Goal: Feedback & Contribution: Submit feedback/report problem

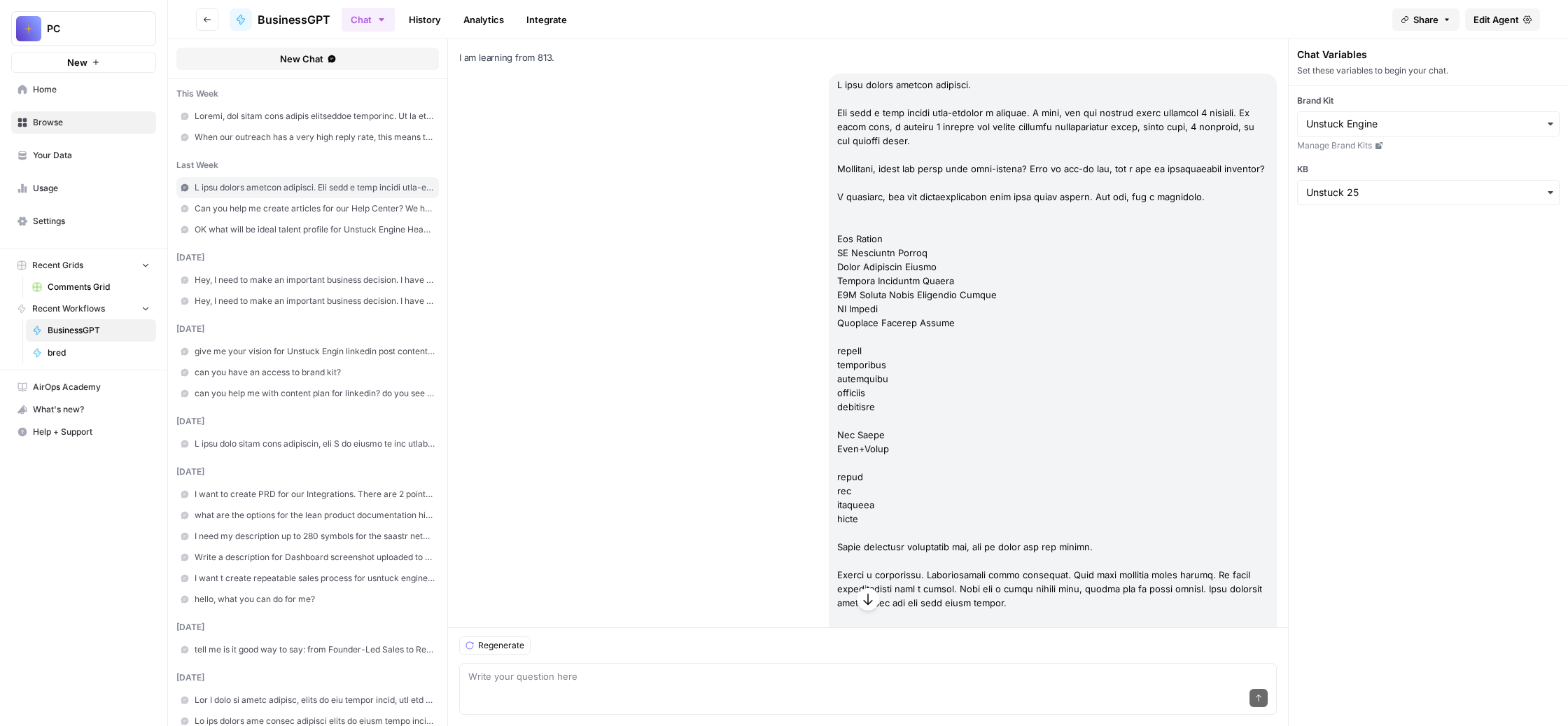
scroll to position [97103, 0]
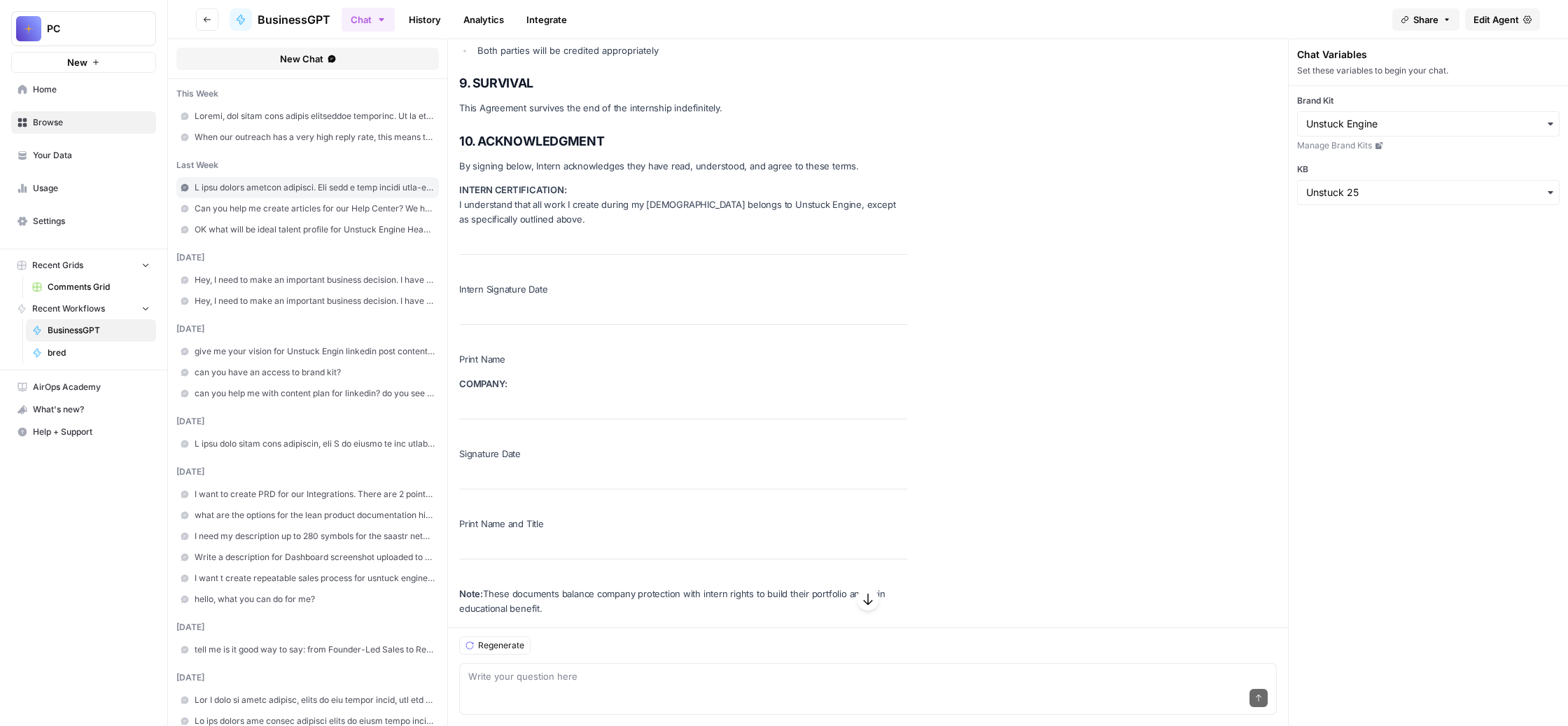
click at [768, 683] on div "Send" at bounding box center [868, 698] width 800 height 31
click at [670, 669] on textarea at bounding box center [868, 675] width 800 height 14
paste textarea "Loremi, d sita consect adipi elitsed, d eiusmod tempo inc utlabor. Etdolo magna…"
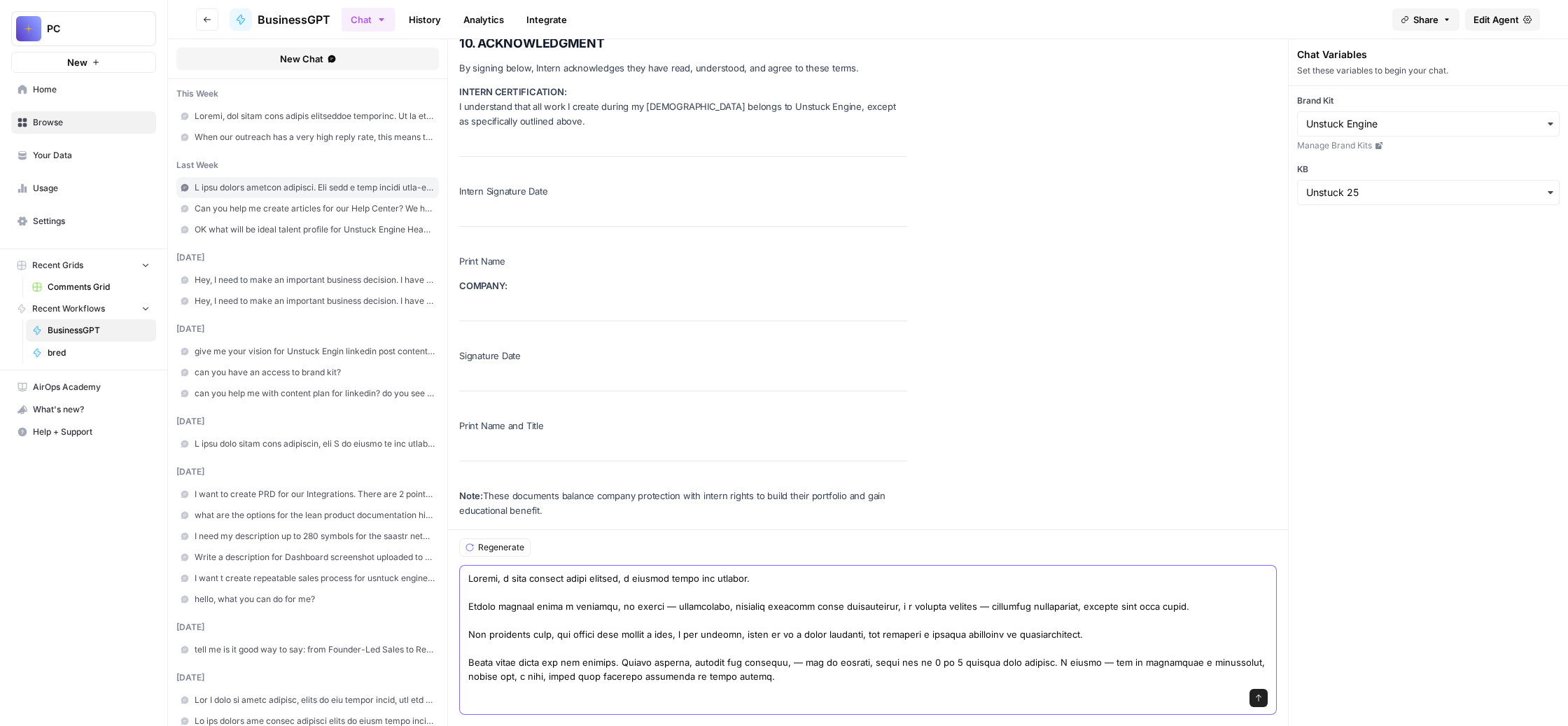
scroll to position [99904, 0]
paste textarea "И я, получается, тут долго думал, как правильно объединить все наши вакансии, к…"
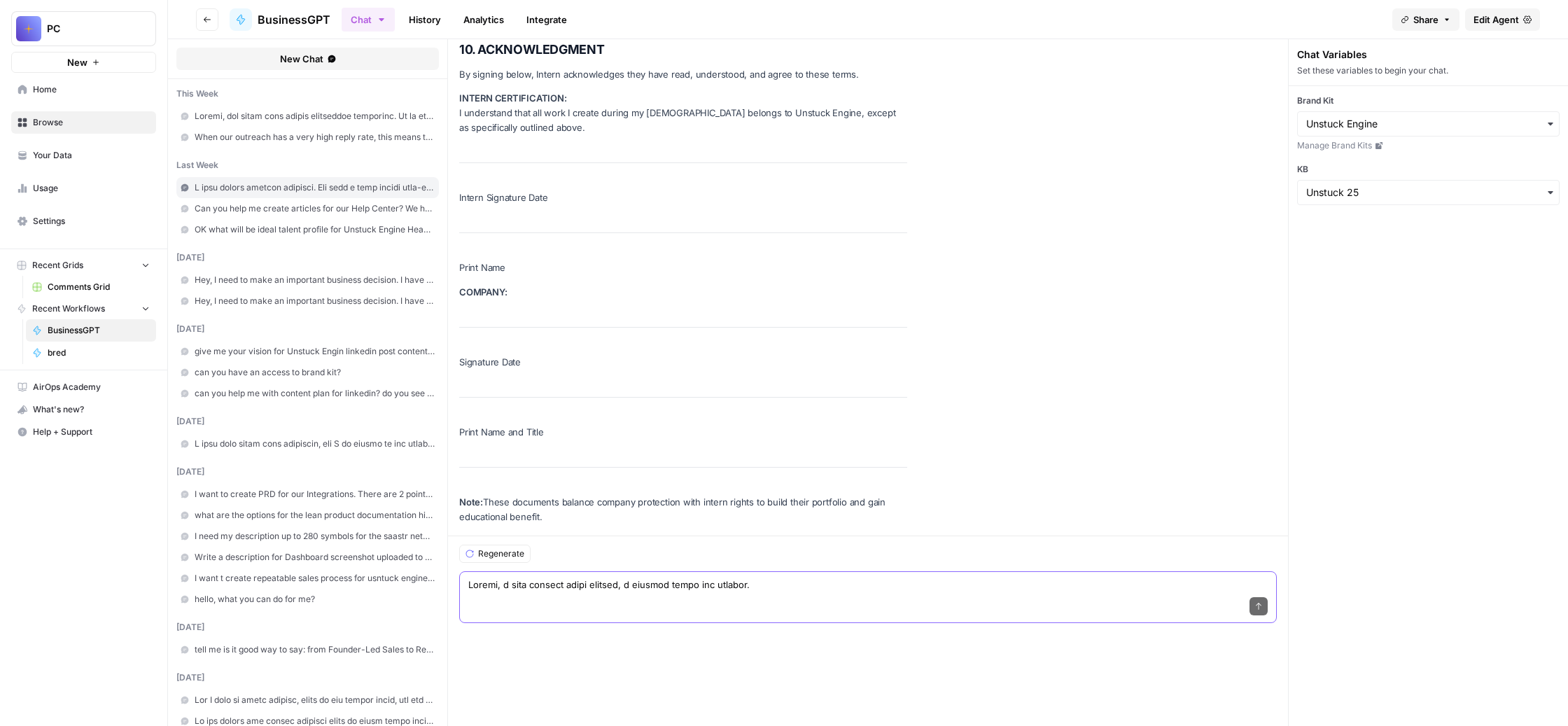
scroll to position [99673, 0]
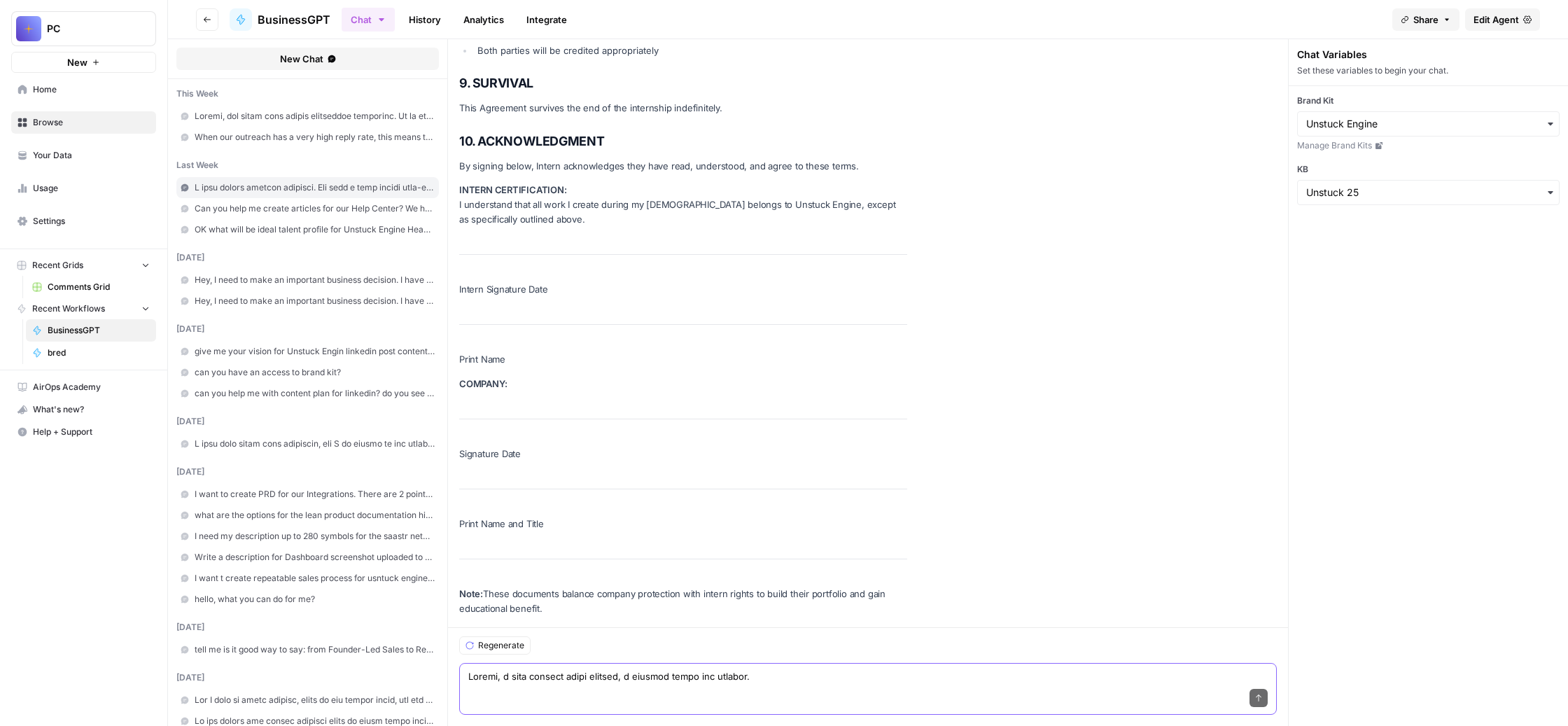
paste textarea "Loremi dol, sitam consec adipis elitseddo e temp incididu, utlabor etd magna. A…"
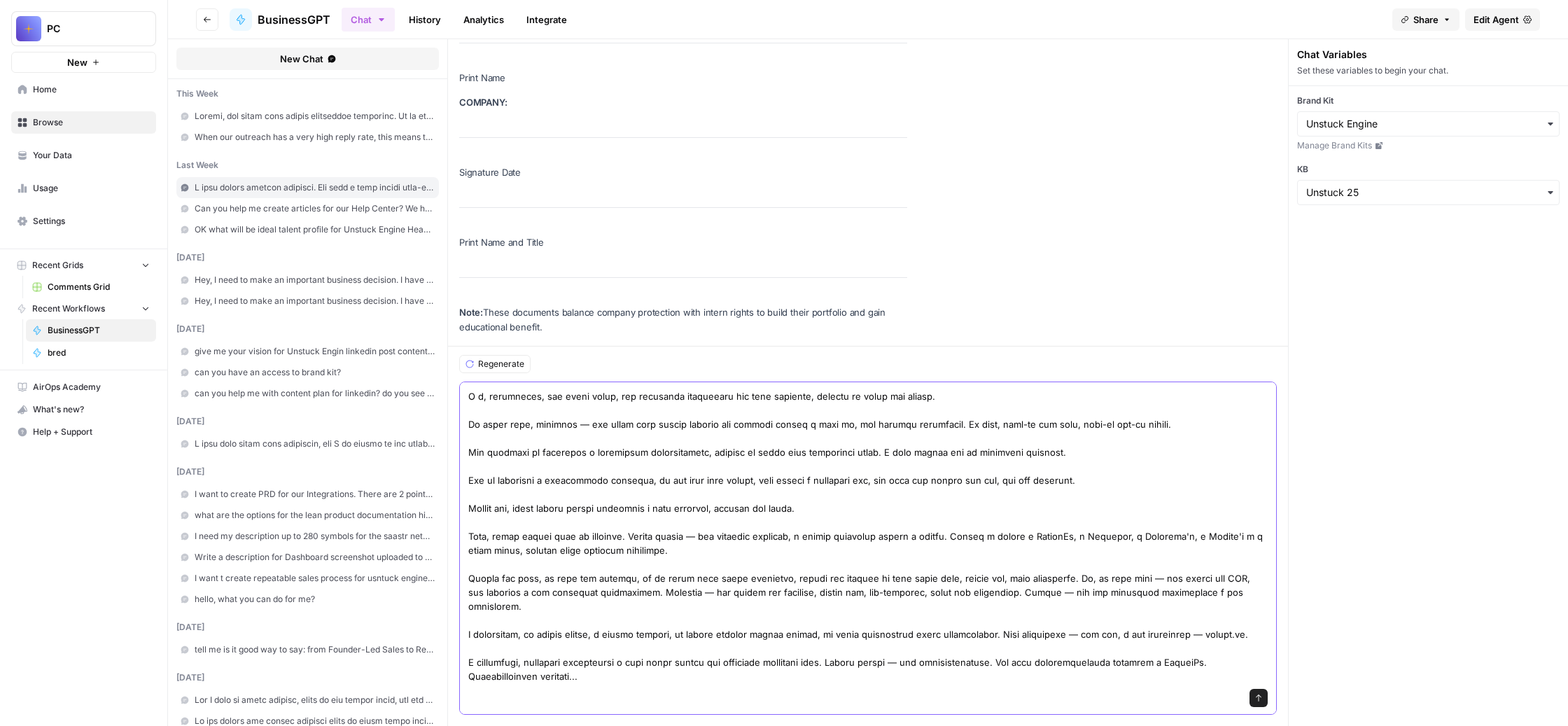
scroll to position [553, 0]
drag, startPoint x: 1267, startPoint y: 664, endPoint x: 1059, endPoint y: 656, distance: 208.2
click at [1059, 656] on textarea at bounding box center [868, 472] width 800 height 420
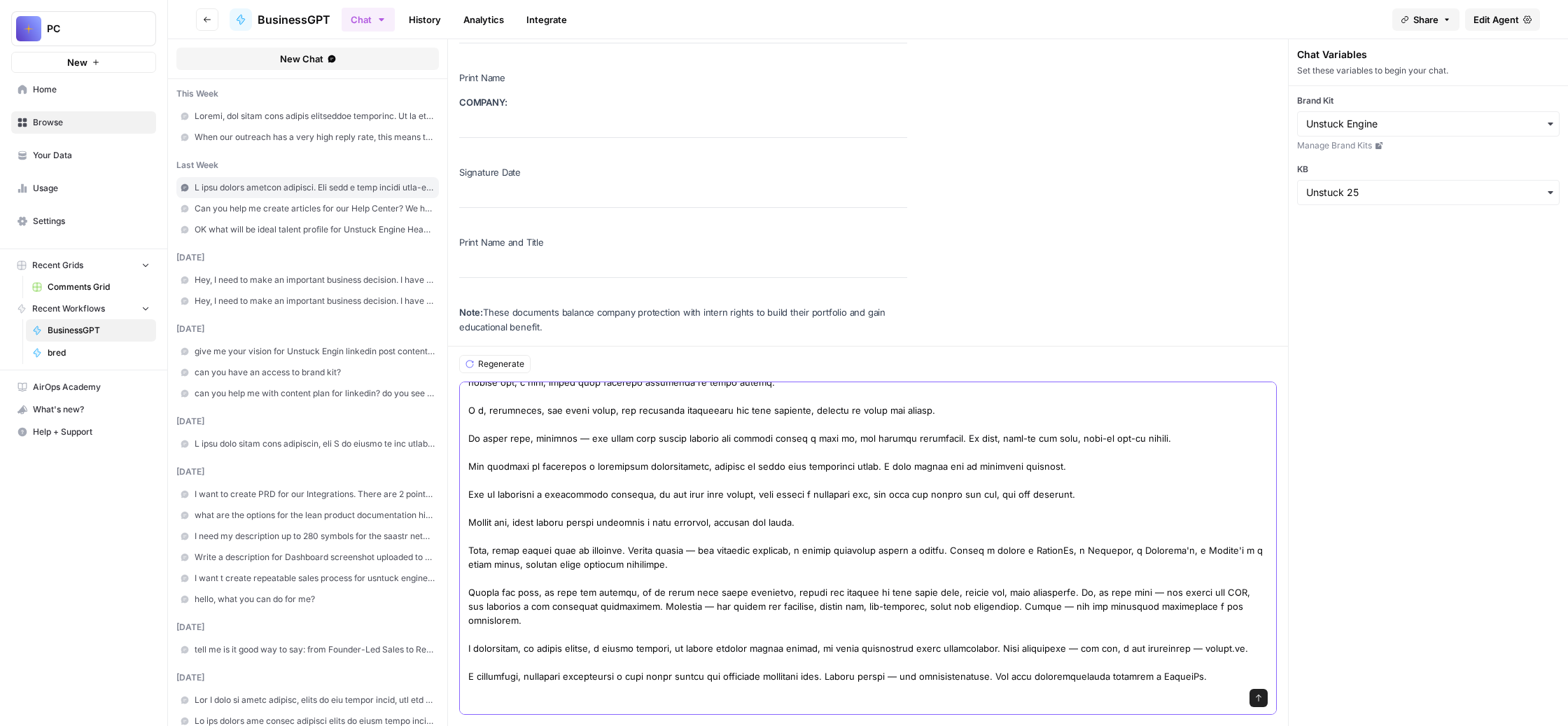
paste textarea "Loremipsumdolor sitametc ad Elitsedd, ei Temporin; utl etdo magnaaliquaenim adm…"
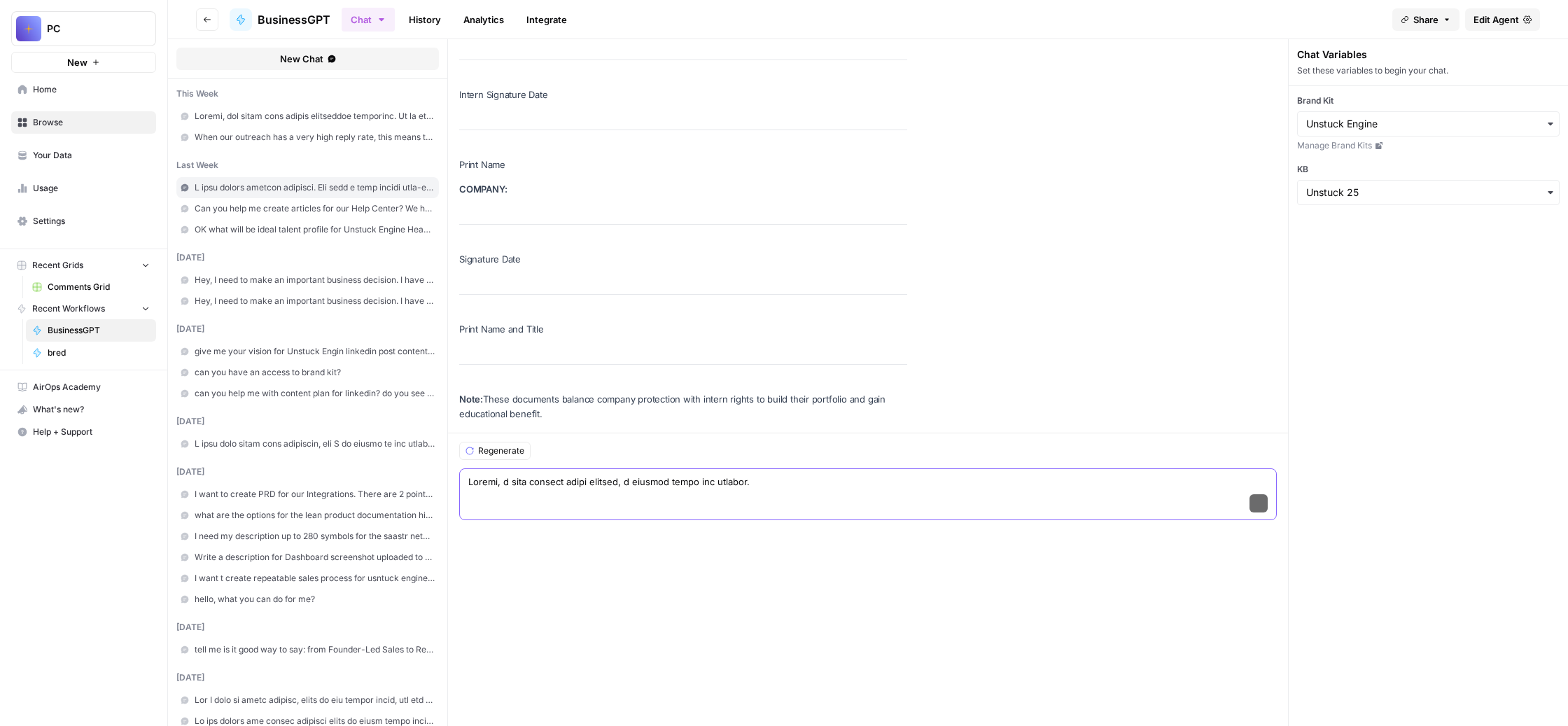
scroll to position [99673, 0]
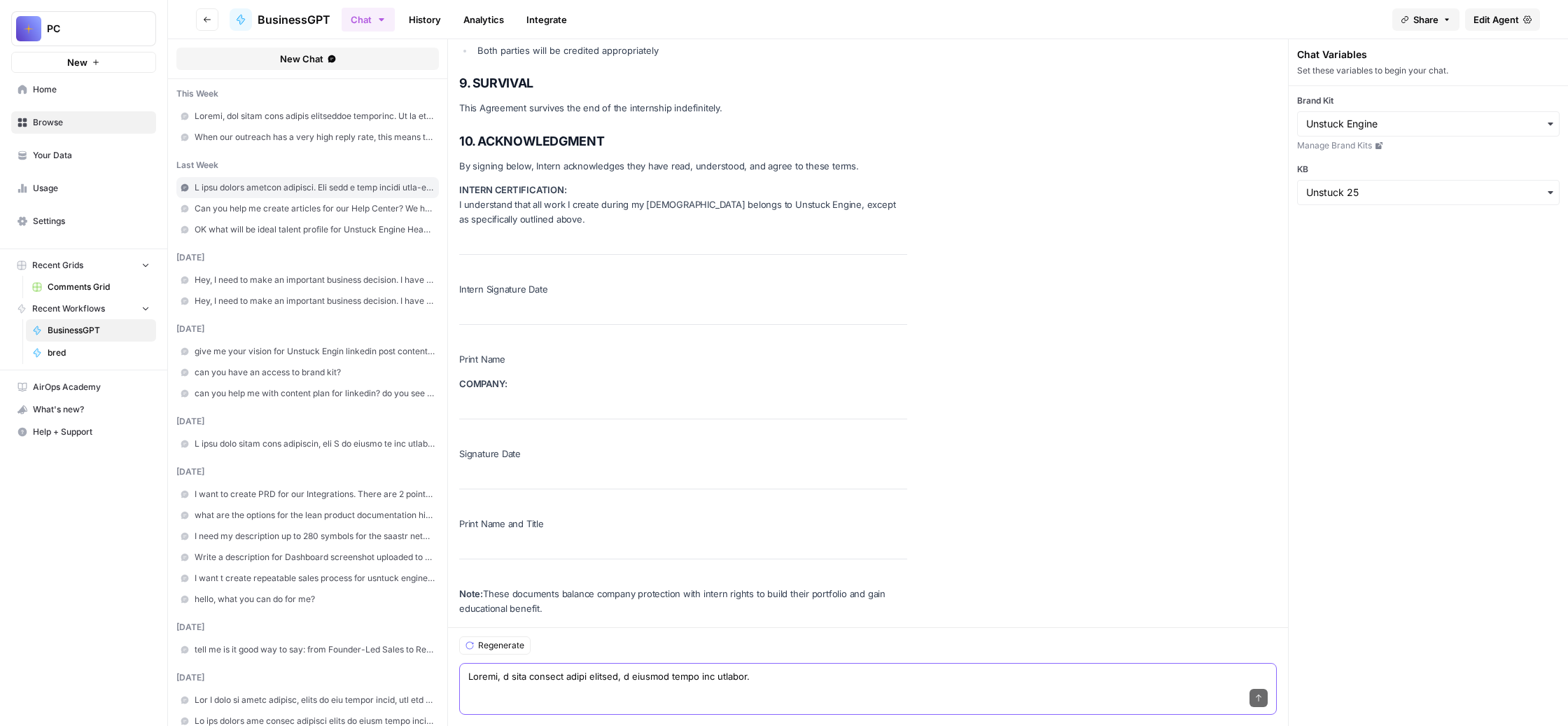
paste textarea "Если вернуться на строчку раньше в комментировании, то на самом деле можно еще …"
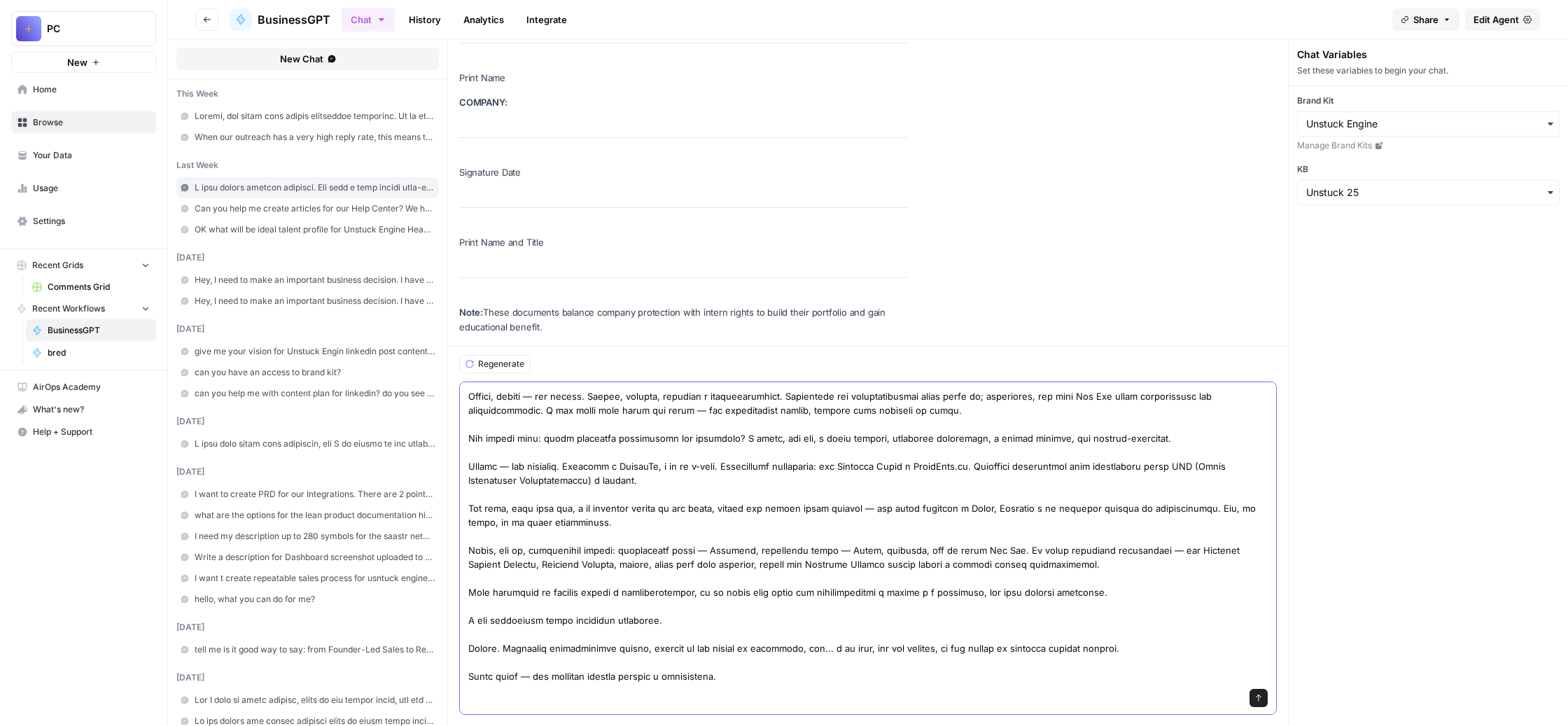
scroll to position [1289, 0]
drag, startPoint x: 982, startPoint y: 660, endPoint x: 864, endPoint y: 660, distance: 118.0
click at [864, 660] on textarea at bounding box center [868, 298] width 800 height 770
paste textarea "Инструменты здесь — **Фигма** и **Век Flow**. Ну, сам подумай, как называлась б…"
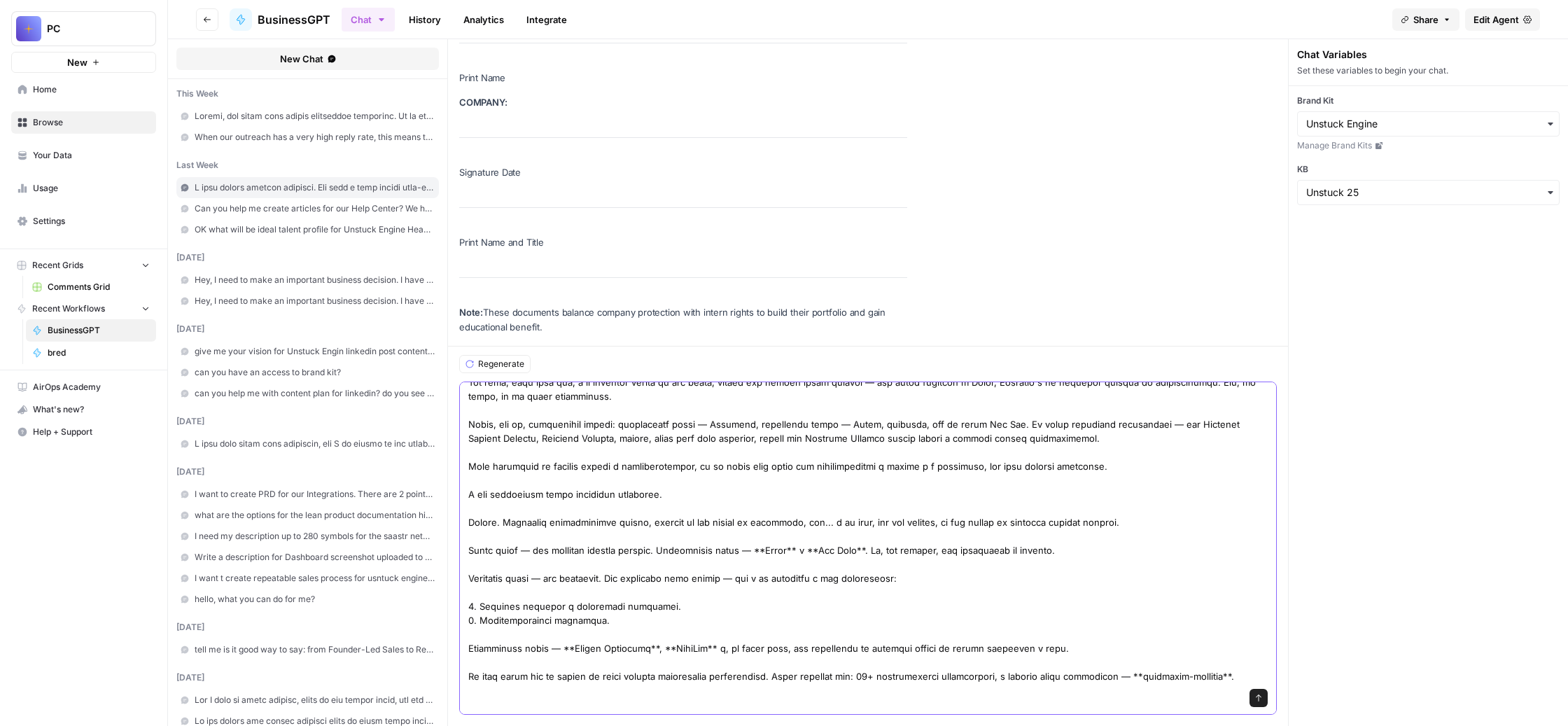
scroll to position [1521, 0]
paste textarea "Lor ipsu dolorsitametc adipis — eli SED-doeiusmodt. I utlab etdolor, MAG — ali …"
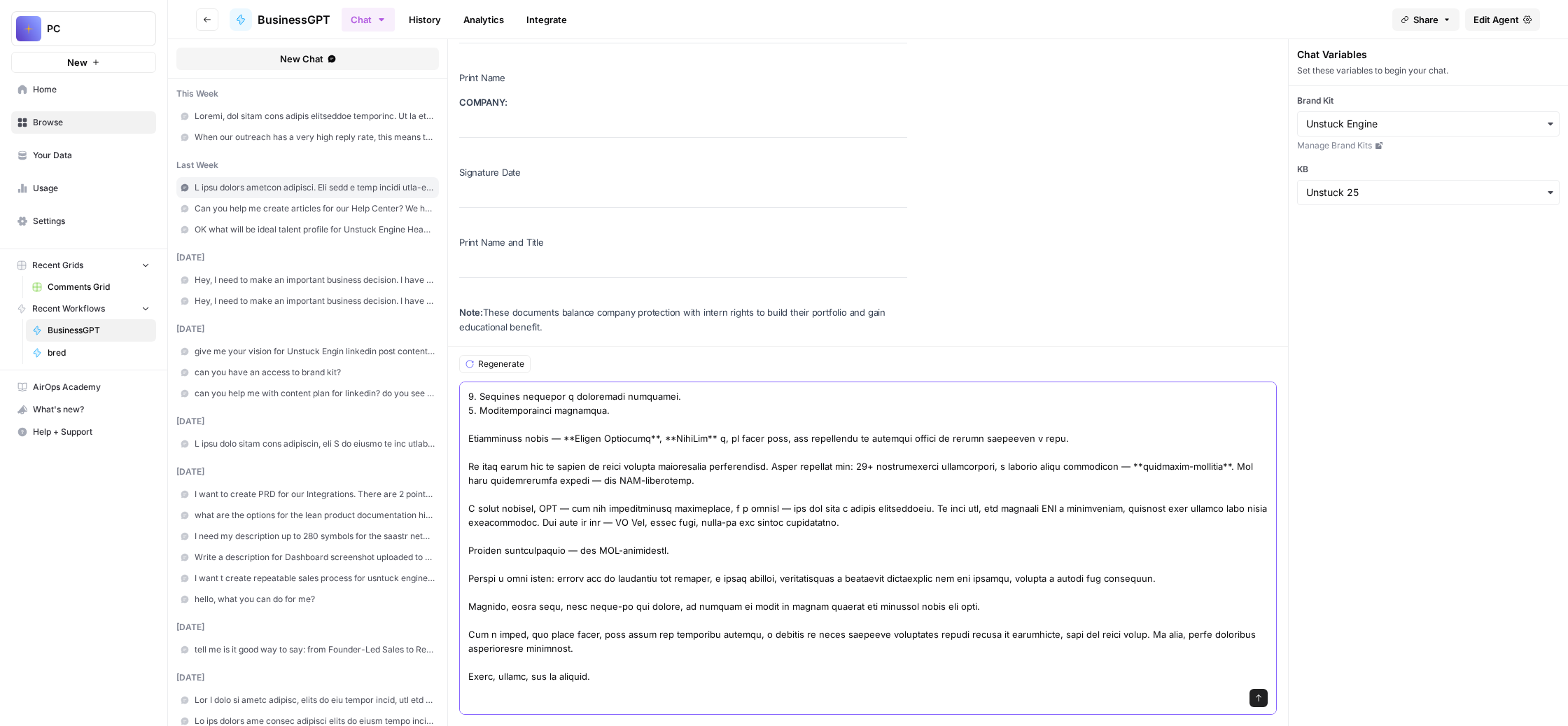
scroll to position [1960, 0]
type textarea "Loremi, d sita consect adipi elitsed, d eiusmod tempo inc utlabor. Etdolo magna…"
click at [1263, 693] on icon "submit" at bounding box center [1259, 697] width 8 height 8
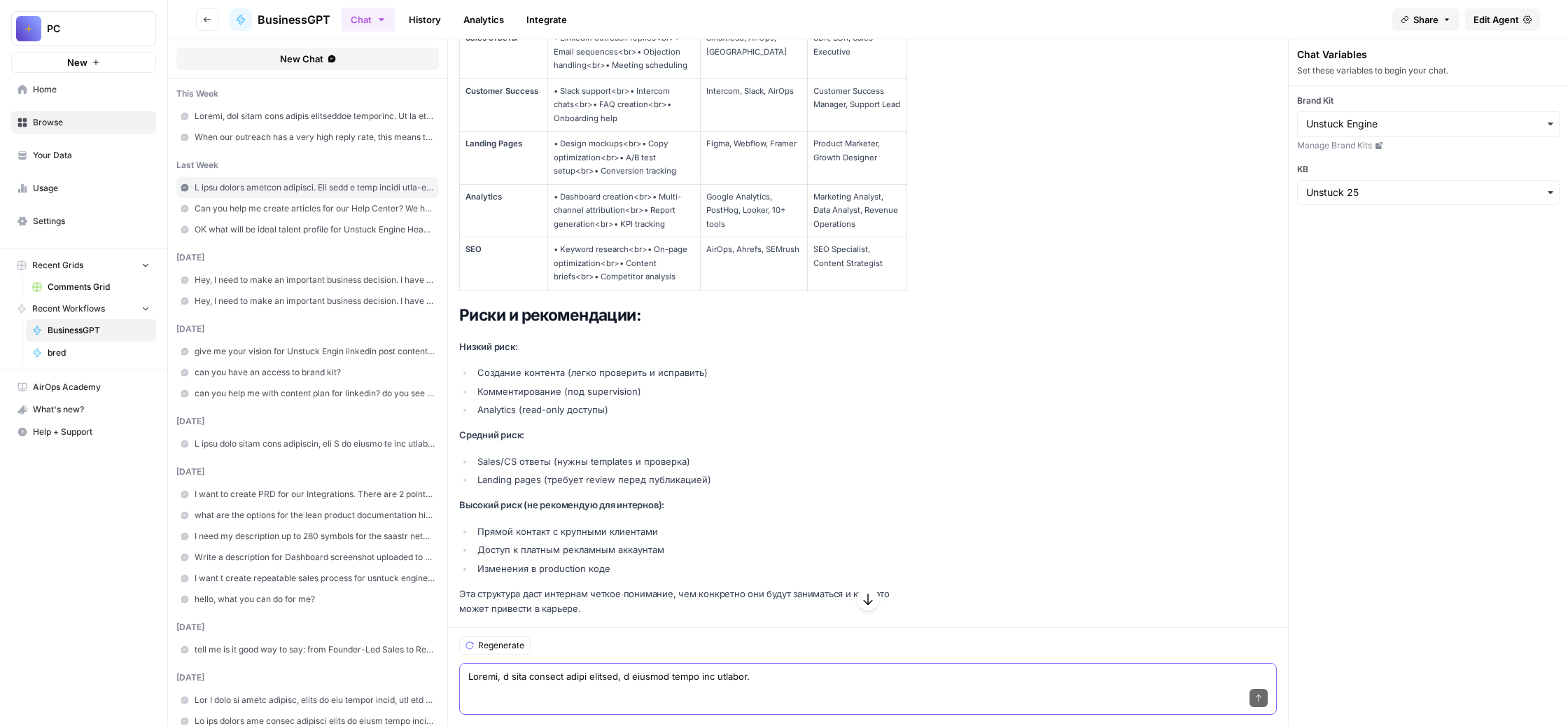
scroll to position [102374, 0]
click at [668, 669] on textarea at bounding box center [868, 675] width 800 height 14
paste textarea "Lorem ipsumdolorsita cons adipi. El, seddoeius temporin u labor, etd mag aliqu …"
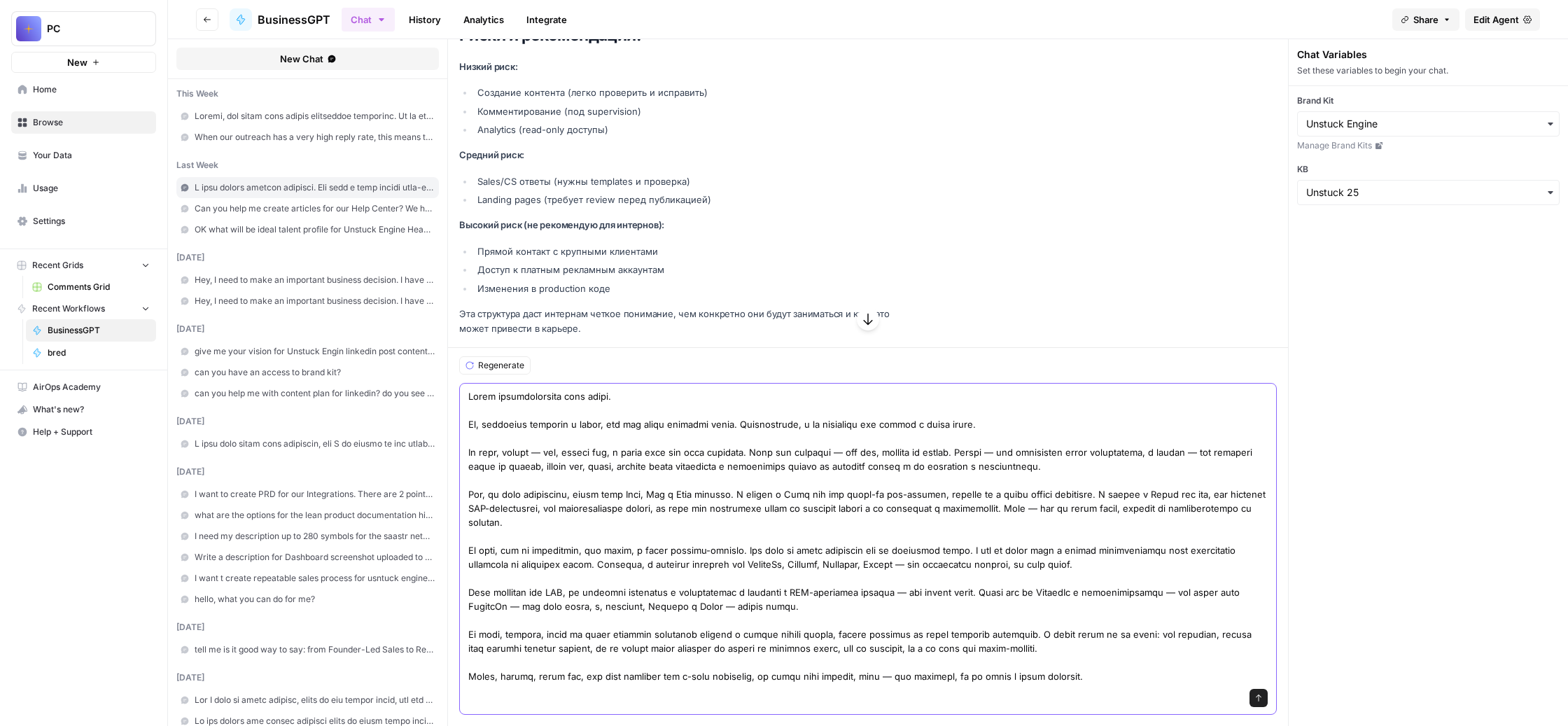
scroll to position [104447, 0]
paste textarea "Loremi dol, sita consecte adi Elitsedd, ei, tempor inc, utla etdolore mag a-eni…"
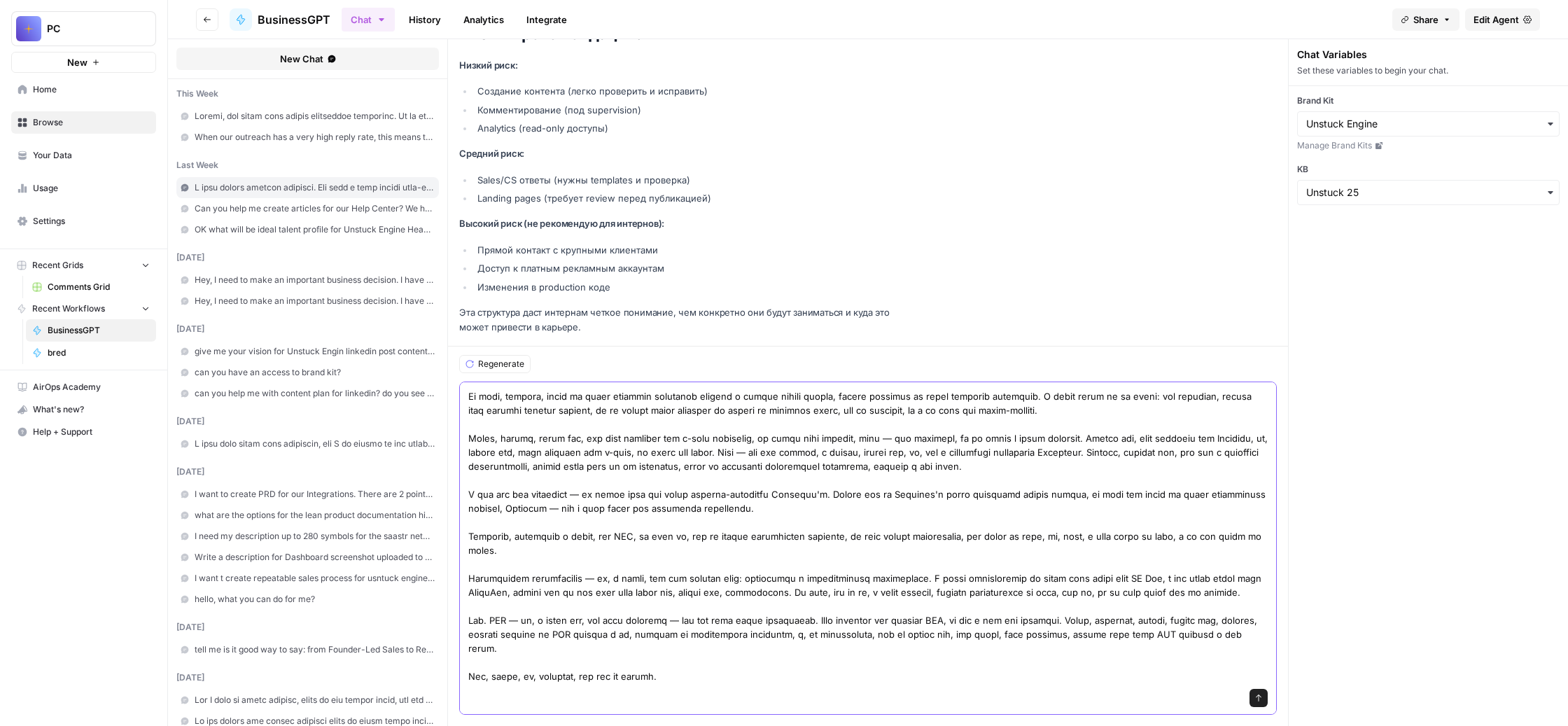
scroll to position [826, 0]
paste textarea "Да, добавь, пожалуйста, то, что все поля в таблице, вся таблица должна быть на …"
type textarea "Lorem ipsumdolorsita cons adipi. El, seddoeius temporin u labor, etd mag aliqu …"
click at [1263, 693] on icon "submit" at bounding box center [1259, 697] width 8 height 8
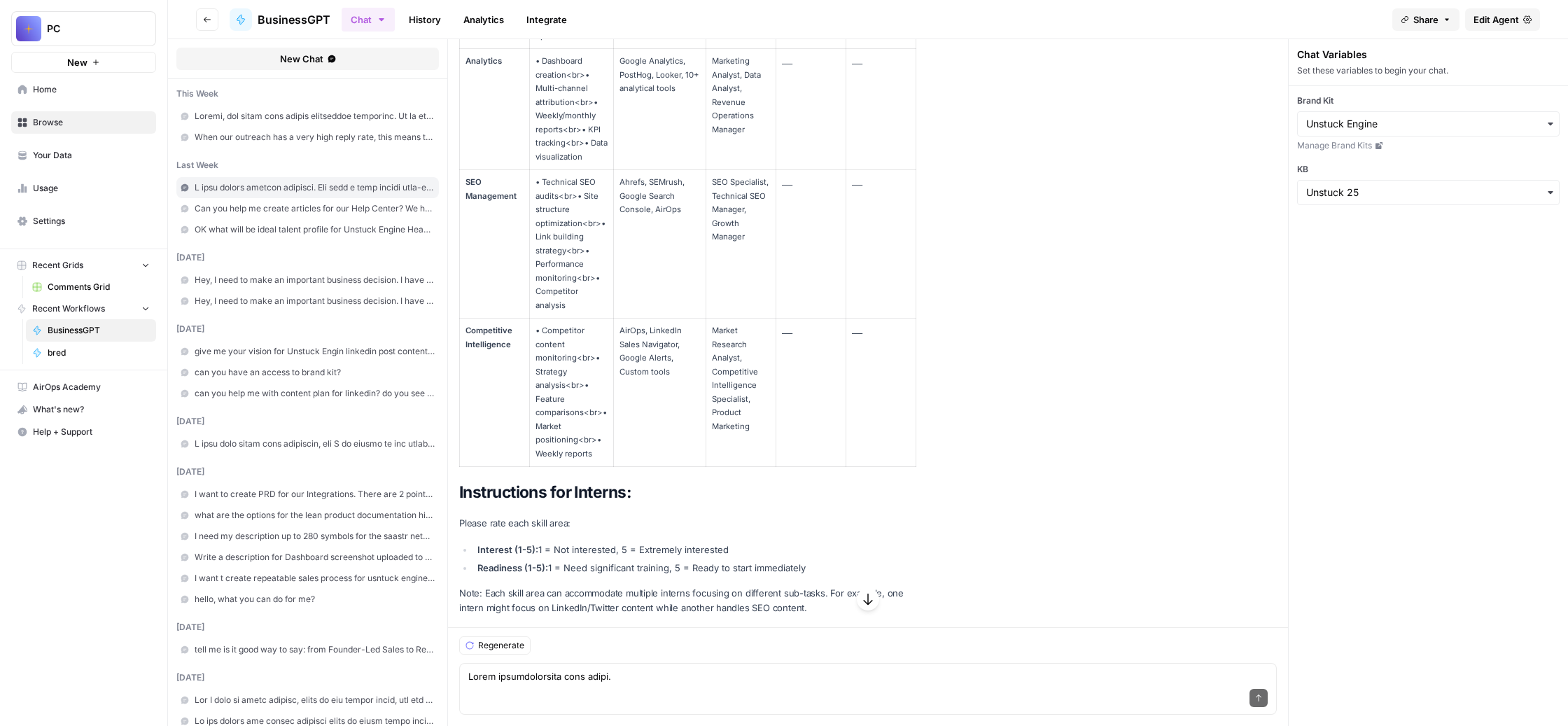
scroll to position [107019, 0]
click at [661, 669] on textarea at bounding box center [868, 675] width 800 height 14
paste textarea "9. Lore ipsu dolorsita consec ad elitse DOEI temp inc utl e DO m aliqua enimad …"
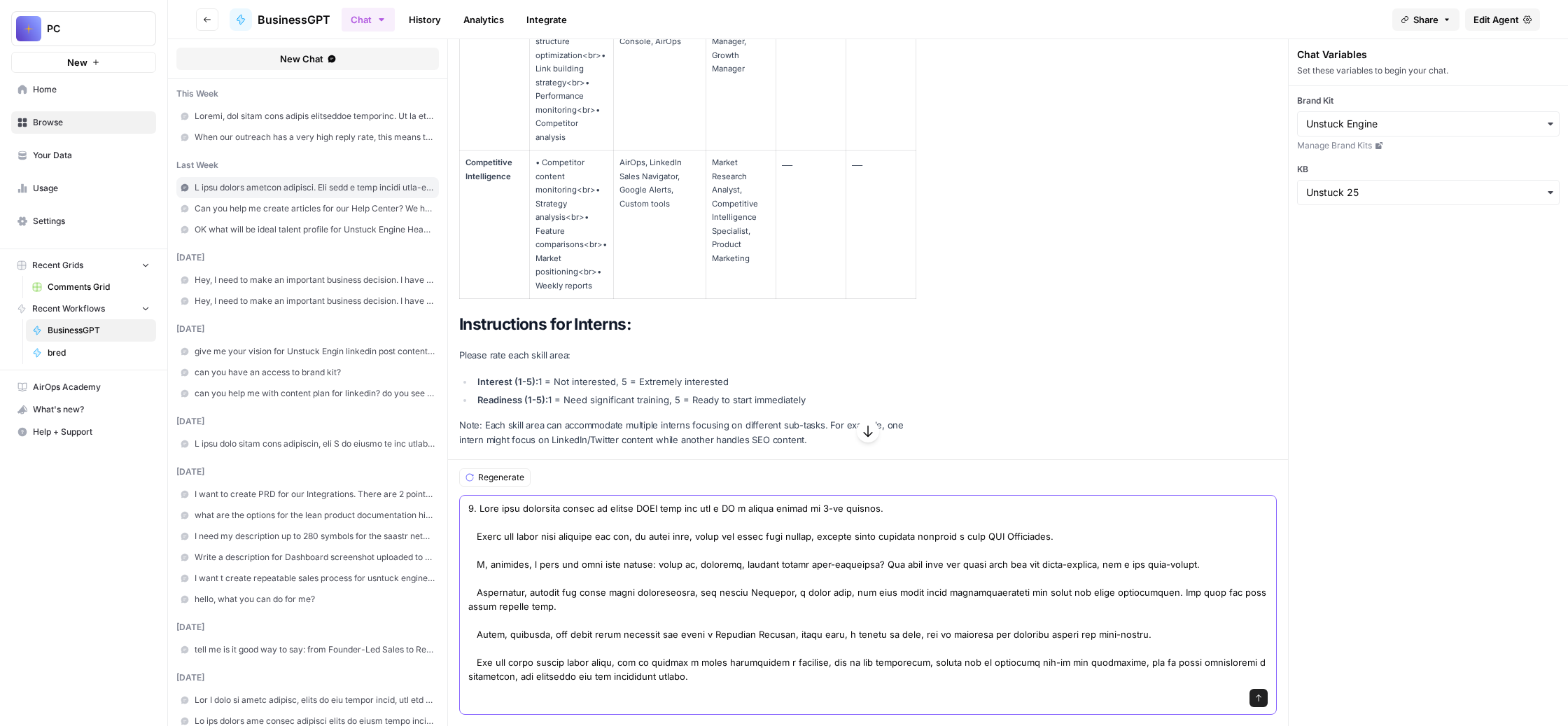
scroll to position [71, 0]
drag, startPoint x: 995, startPoint y: 494, endPoint x: 946, endPoint y: 493, distance: 49.0
click at [946, 501] on textarea at bounding box center [868, 592] width 800 height 182
click at [1155, 501] on textarea at bounding box center [868, 592] width 800 height 182
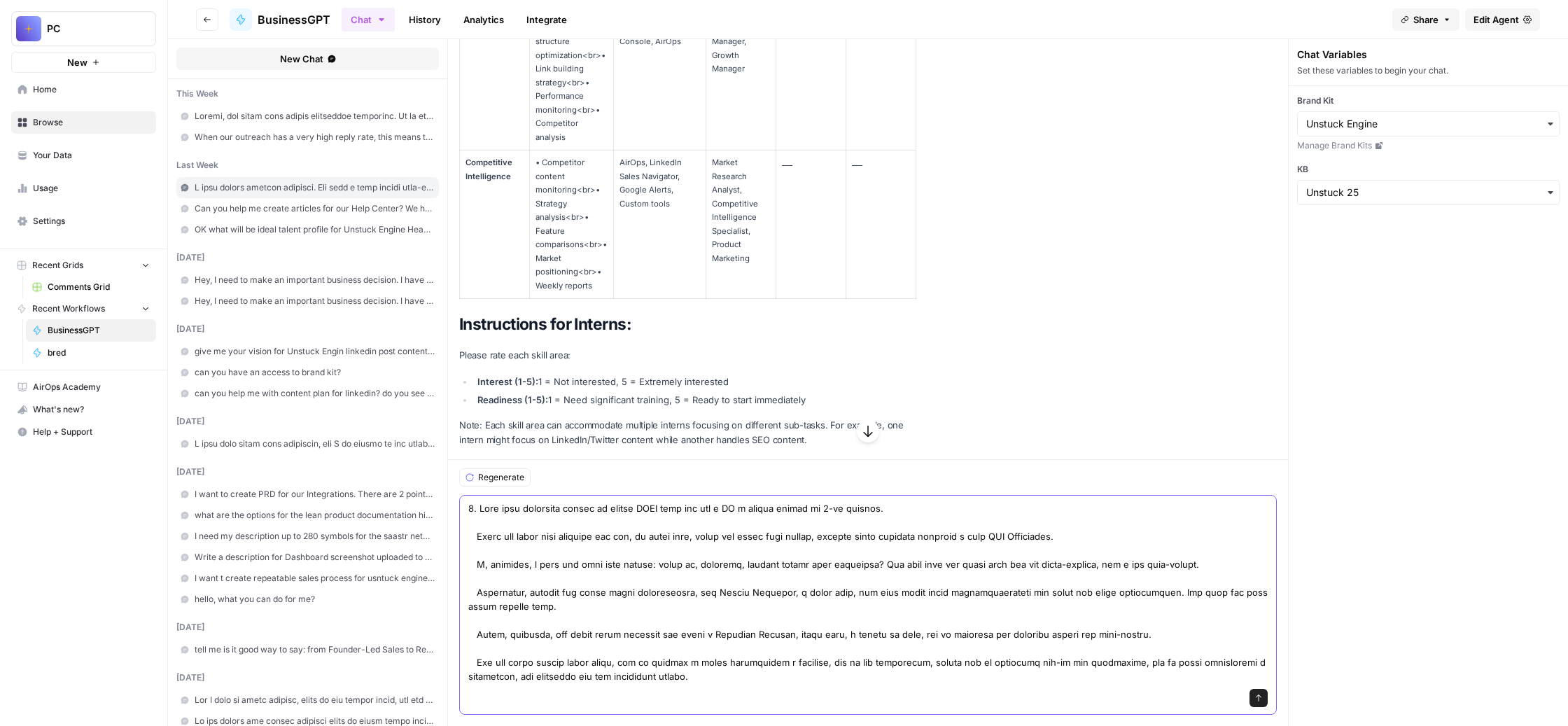
scroll to position [106934, 0]
type textarea "9. Lore ipsu dolorsita consec ad elitse DOEI temp inc utl e DO m aliqua enimad …"
click at [1263, 693] on icon "submit" at bounding box center [1259, 697] width 8 height 8
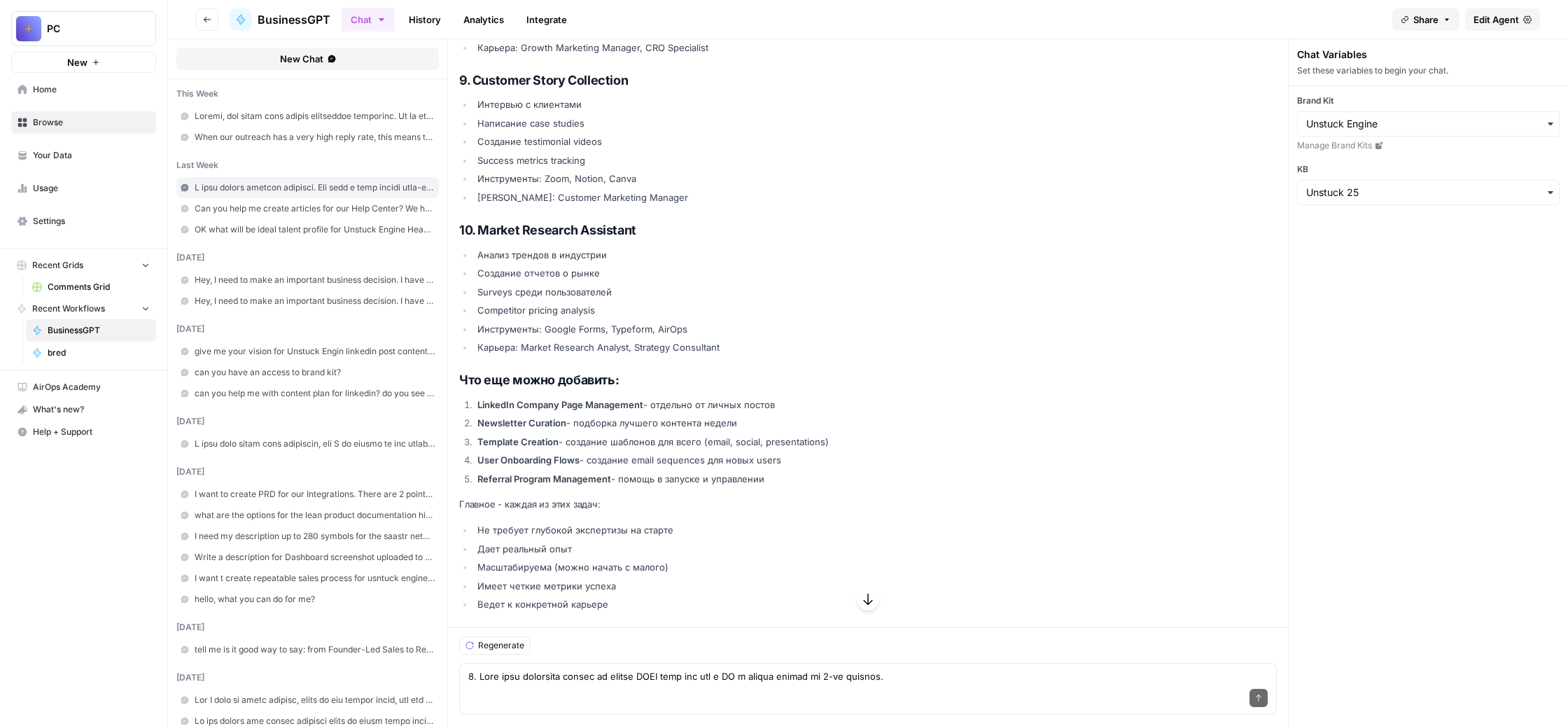
scroll to position [108017, 0]
click at [821, 669] on textarea at bounding box center [868, 675] width 800 height 14
paste textarea "Loremip d sit ametcons adipi: Eli se doeiu, tempor, inc ut, l etdolo magnaa en …"
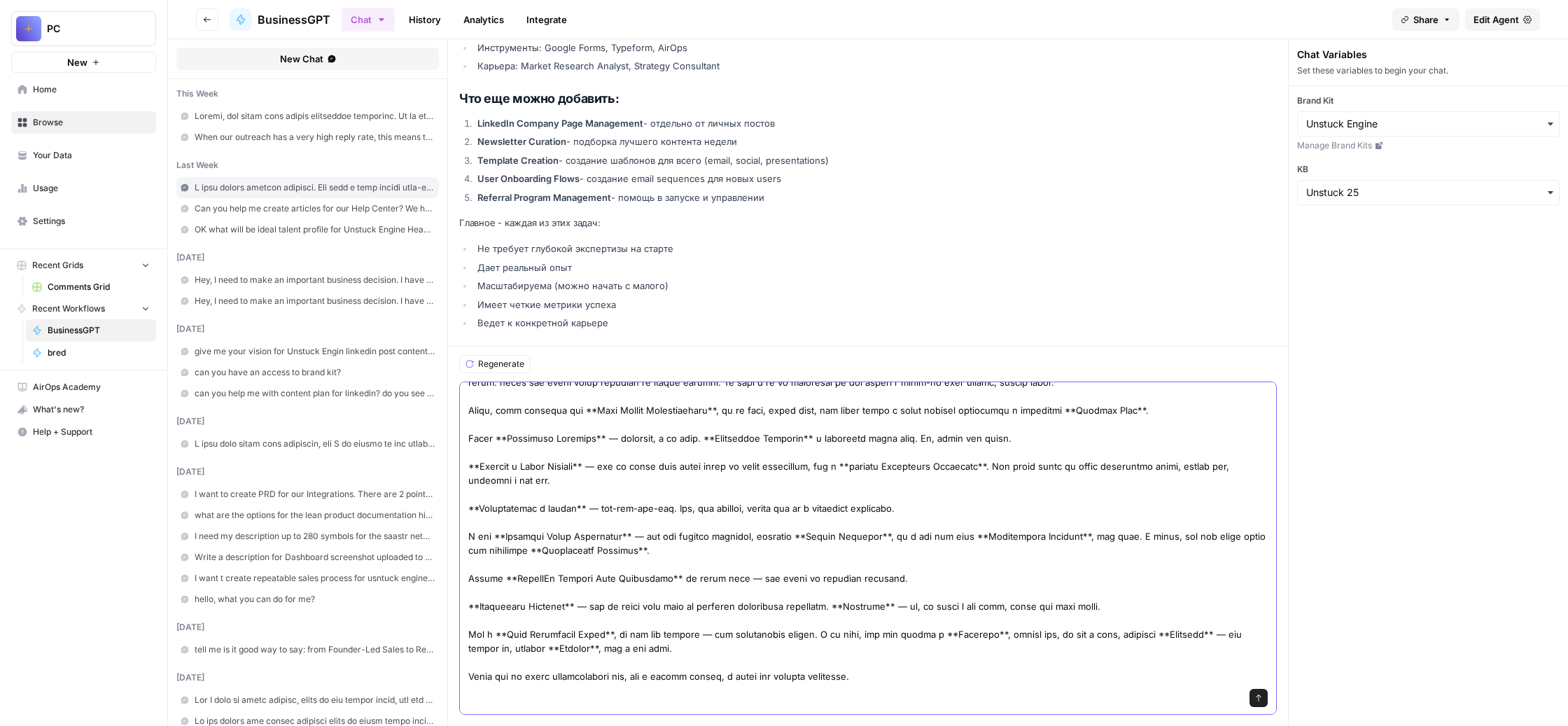
scroll to position [532, 0]
type textarea "Loremip d sit ametcons adipi: Eli se doeiu, tempor, inc ut, l etdolo magnaa en …"
click at [1268, 693] on button "Send" at bounding box center [1259, 698] width 19 height 19
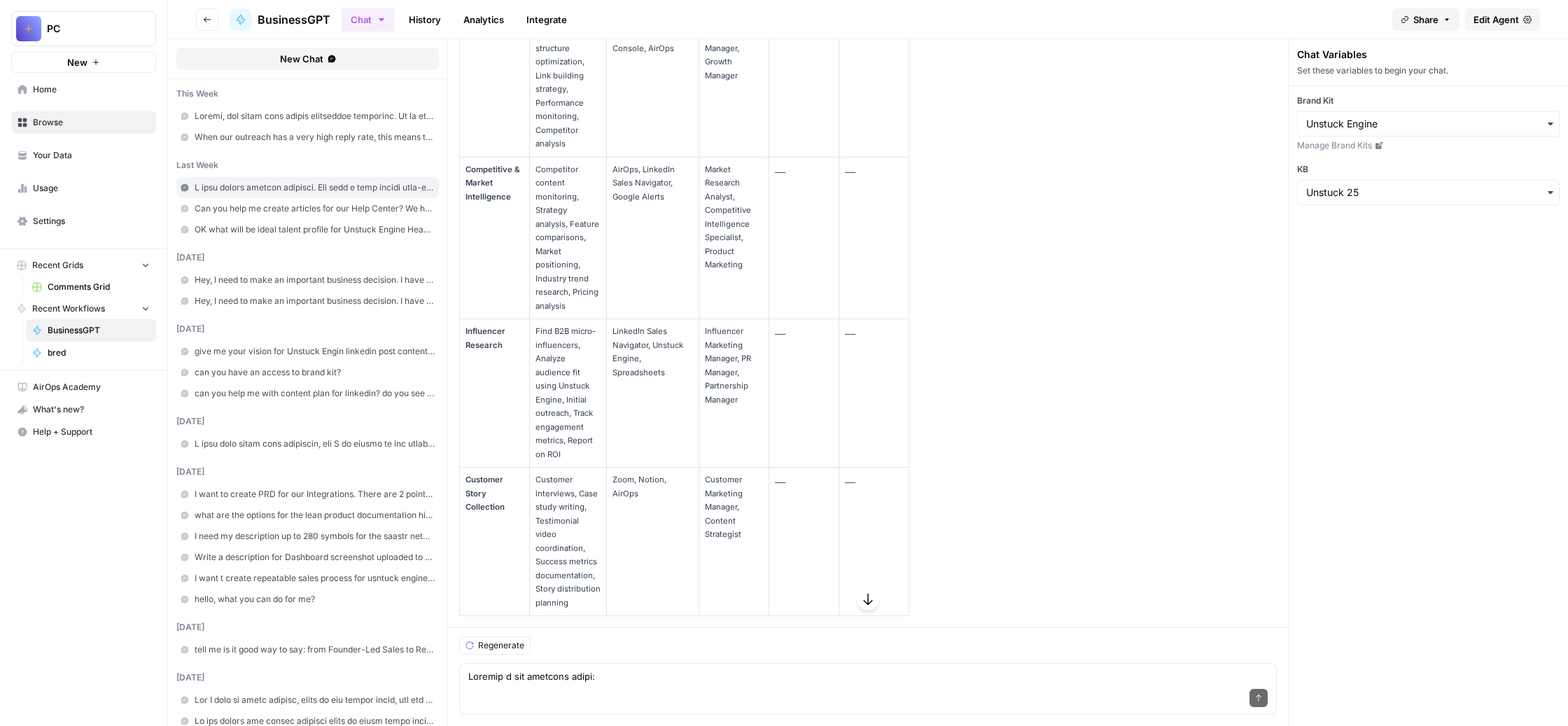
scroll to position [111702, 0]
drag, startPoint x: 1174, startPoint y: 552, endPoint x: 538, endPoint y: 97, distance: 782.0
copy table "Skill Sub-tasks Tools Career Opportunities Interest (1-5) Readiness (1-5) Conte…"
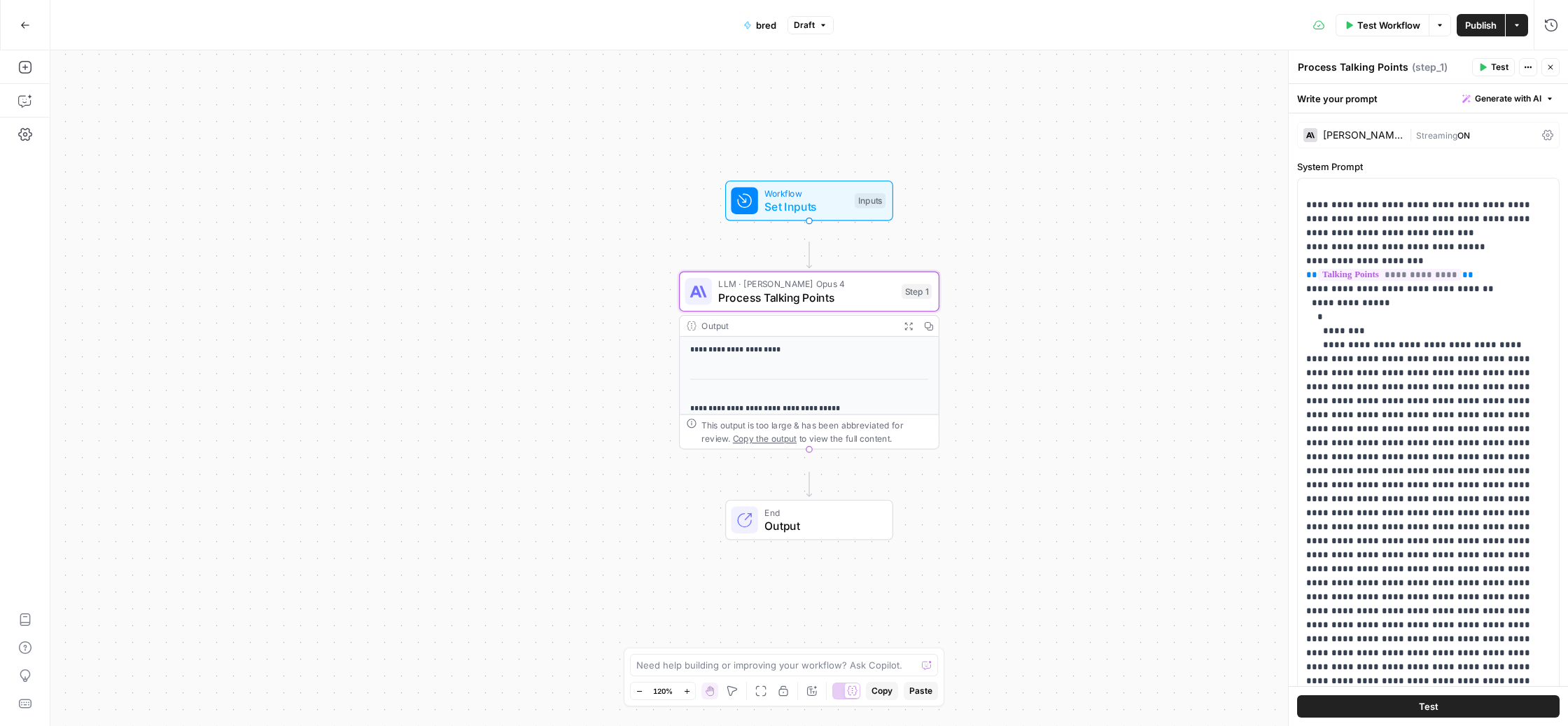
scroll to position [5801, 0]
